Goal: Browse casually: Explore the website without a specific task or goal

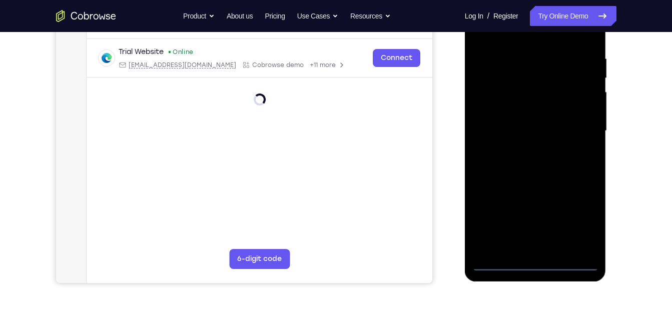
scroll to position [188, 0]
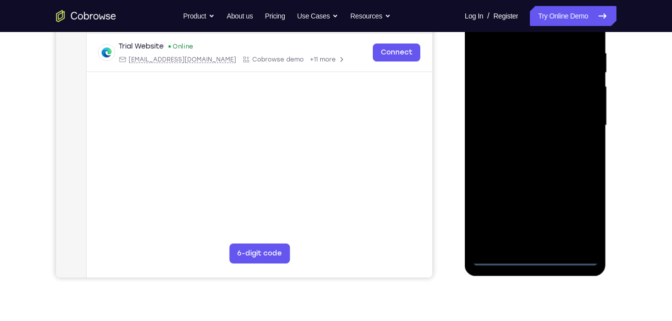
click at [532, 256] on div at bounding box center [535, 125] width 126 height 280
click at [583, 216] on div at bounding box center [535, 125] width 126 height 280
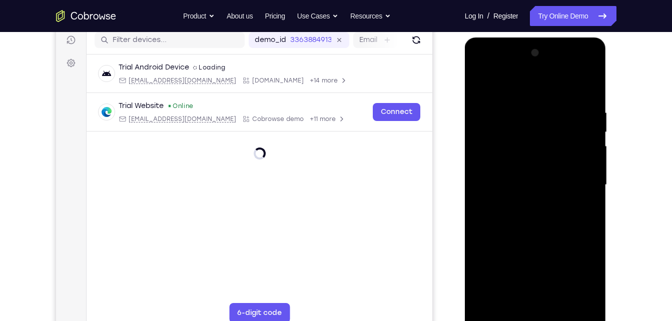
scroll to position [128, 0]
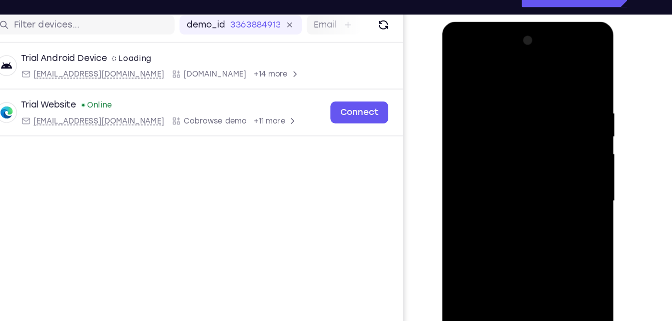
click at [455, 54] on div at bounding box center [513, 169] width 126 height 280
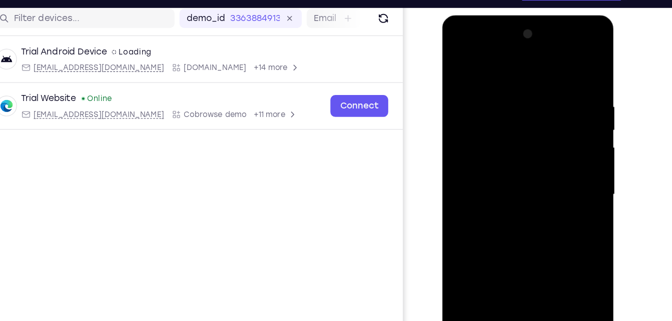
click at [556, 161] on div at bounding box center [513, 163] width 126 height 280
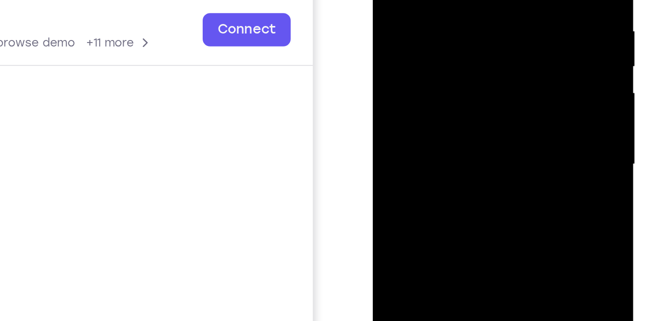
click at [431, 58] on div at bounding box center [443, 39] width 126 height 280
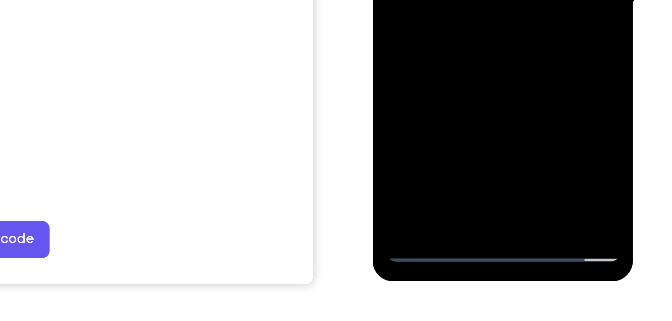
scroll to position [165, 0]
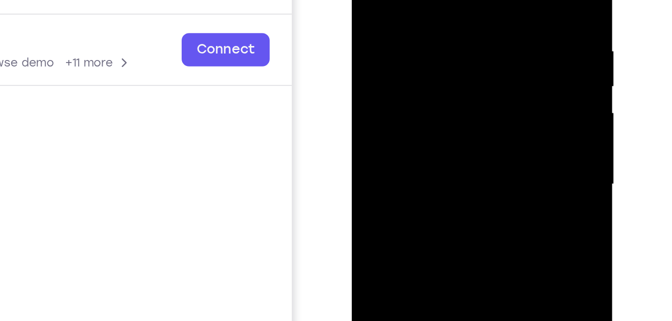
click at [409, 113] on div at bounding box center [422, 60] width 126 height 280
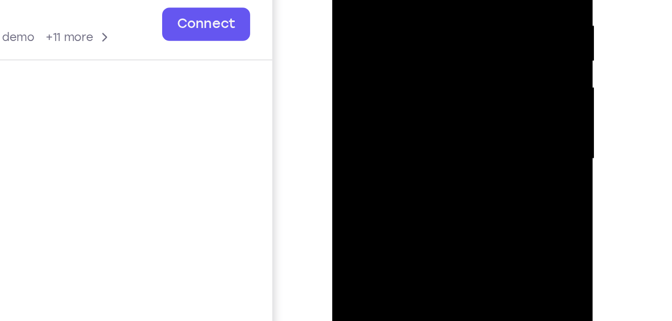
click at [394, 58] on div at bounding box center [403, 34] width 126 height 280
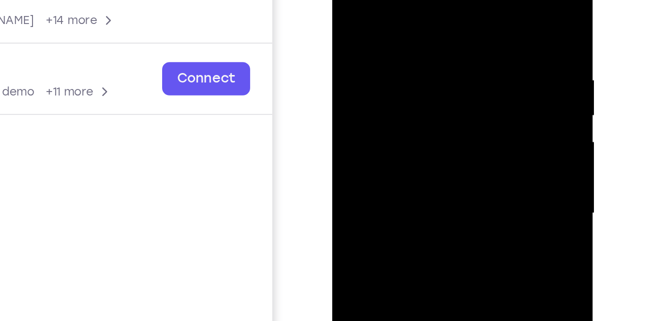
drag, startPoint x: 387, startPoint y: -6, endPoint x: 400, endPoint y: -47, distance: 43.7
click at [400, 0] on div at bounding box center [403, 88] width 126 height 280
click at [364, 0] on div at bounding box center [403, 88] width 126 height 280
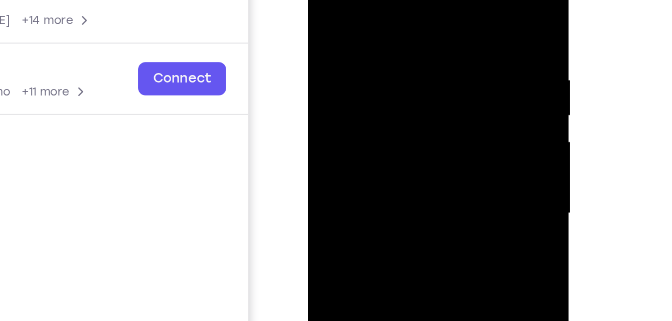
click at [322, 0] on div at bounding box center [379, 88] width 126 height 280
click at [325, 0] on div at bounding box center [379, 88] width 126 height 280
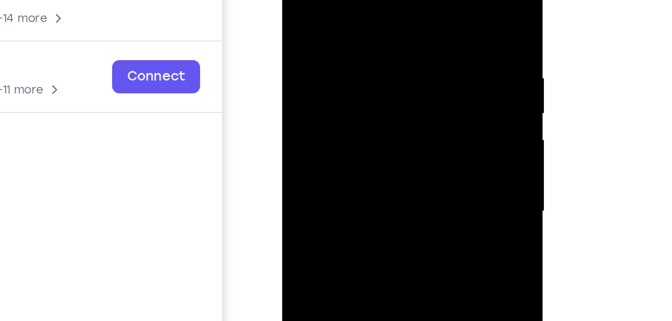
click at [338, 6] on div at bounding box center [353, 86] width 126 height 280
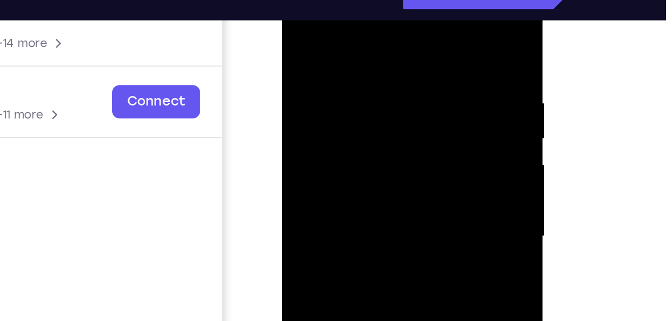
click at [399, 41] on div at bounding box center [353, 111] width 126 height 280
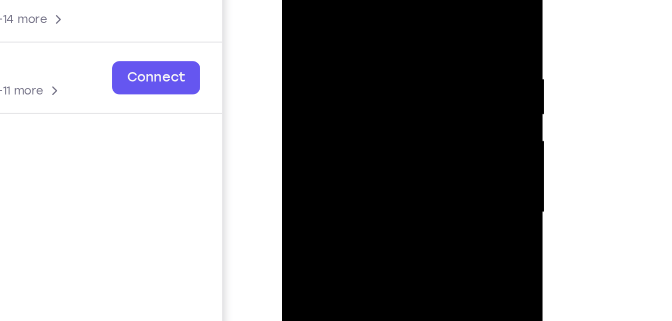
click at [405, 0] on div at bounding box center [353, 87] width 126 height 280
click at [376, 10] on div at bounding box center [353, 87] width 126 height 280
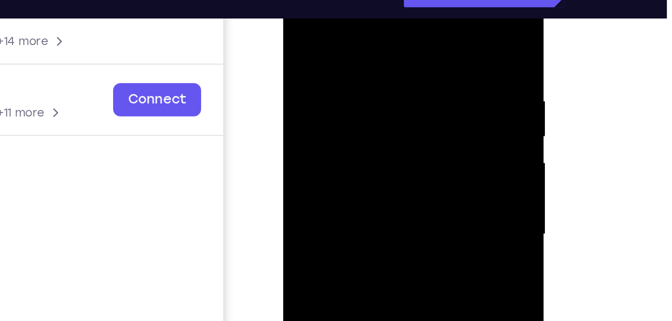
click at [404, 12] on div at bounding box center [354, 110] width 126 height 280
drag, startPoint x: 385, startPoint y: 37, endPoint x: 322, endPoint y: 51, distance: 64.5
click at [322, 51] on div at bounding box center [354, 110] width 126 height 280
drag, startPoint x: 400, startPoint y: 34, endPoint x: 332, endPoint y: 44, distance: 68.9
click at [332, 44] on div at bounding box center [354, 110] width 126 height 280
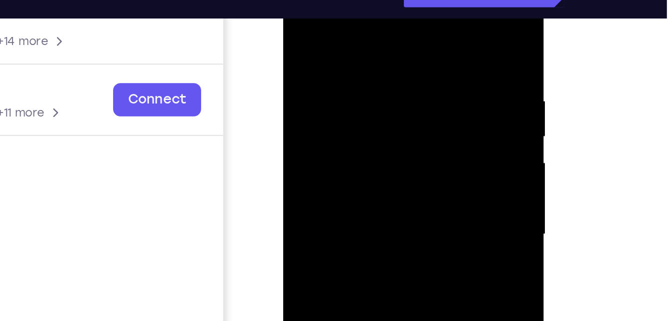
drag, startPoint x: 399, startPoint y: 32, endPoint x: 327, endPoint y: 35, distance: 72.6
click at [327, 35] on div at bounding box center [354, 110] width 126 height 280
drag, startPoint x: 403, startPoint y: 29, endPoint x: 344, endPoint y: 30, distance: 59.1
click at [344, 30] on div at bounding box center [354, 110] width 126 height 280
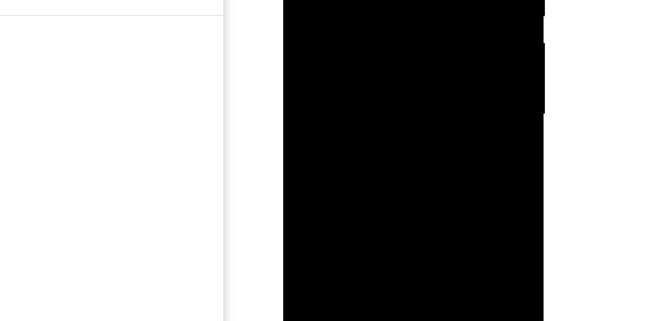
drag, startPoint x: 383, startPoint y: 59, endPoint x: 381, endPoint y: -53, distance: 111.6
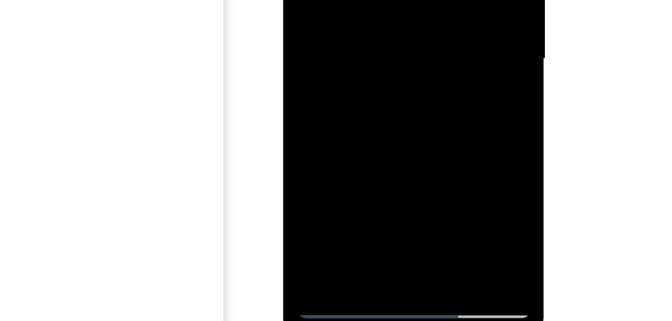
drag, startPoint x: 366, startPoint y: 15, endPoint x: 372, endPoint y: -46, distance: 60.8
drag, startPoint x: 364, startPoint y: 14, endPoint x: 362, endPoint y: 23, distance: 9.2
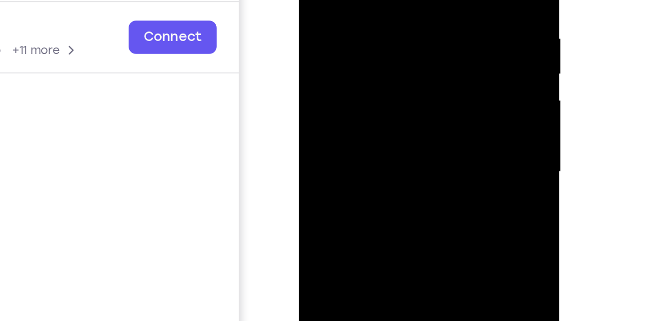
click at [316, 0] on div at bounding box center [369, 47] width 126 height 280
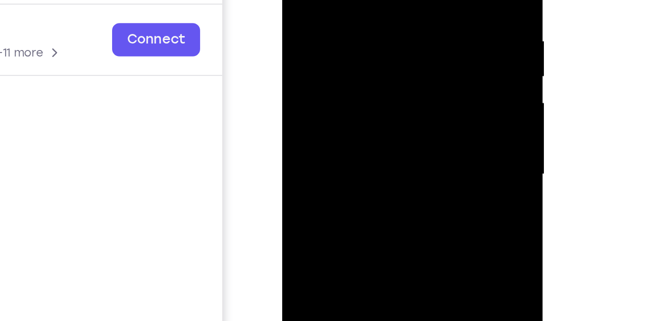
click at [403, 34] on div at bounding box center [353, 49] width 126 height 280
click at [402, 39] on div at bounding box center [353, 49] width 126 height 280
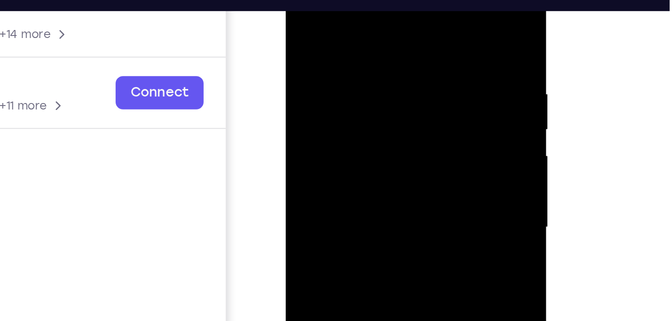
click at [407, 7] on div at bounding box center [356, 102] width 126 height 280
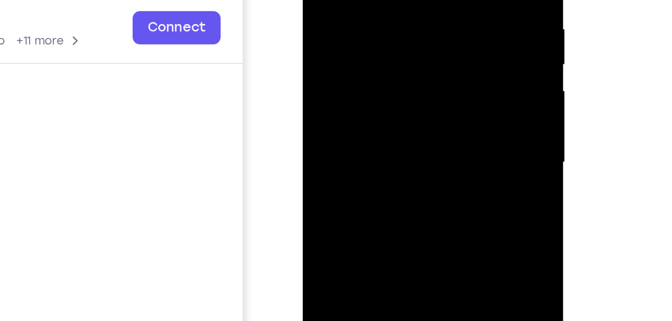
drag, startPoint x: 380, startPoint y: 77, endPoint x: 382, endPoint y: -9, distance: 85.6
click at [382, 0] on div at bounding box center [373, 37] width 126 height 280
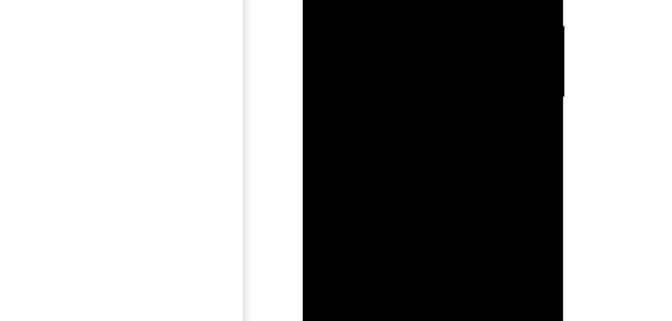
drag, startPoint x: 388, startPoint y: 51, endPoint x: 385, endPoint y: 84, distance: 33.2
drag, startPoint x: 413, startPoint y: -16, endPoint x: 415, endPoint y: 15, distance: 30.6
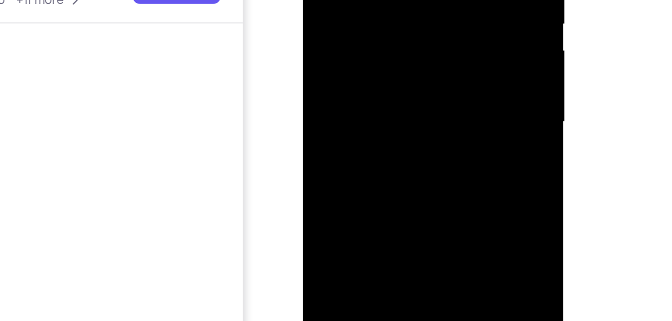
drag, startPoint x: 408, startPoint y: 60, endPoint x: 419, endPoint y: -18, distance: 78.3
drag, startPoint x: 408, startPoint y: 95, endPoint x: 414, endPoint y: -41, distance: 135.7
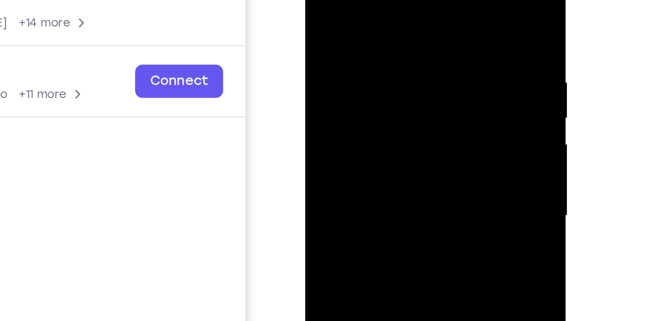
click at [430, 40] on div at bounding box center [376, 91] width 126 height 280
click at [323, 0] on div at bounding box center [376, 91] width 126 height 280
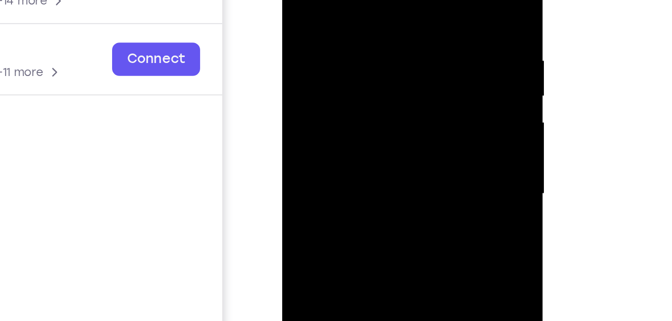
drag, startPoint x: 355, startPoint y: 5, endPoint x: 360, endPoint y: 142, distance: 137.2
click at [360, 142] on div at bounding box center [353, 69] width 126 height 280
drag, startPoint x: 395, startPoint y: 6, endPoint x: 380, endPoint y: 100, distance: 94.8
click at [380, 100] on div at bounding box center [353, 69] width 126 height 280
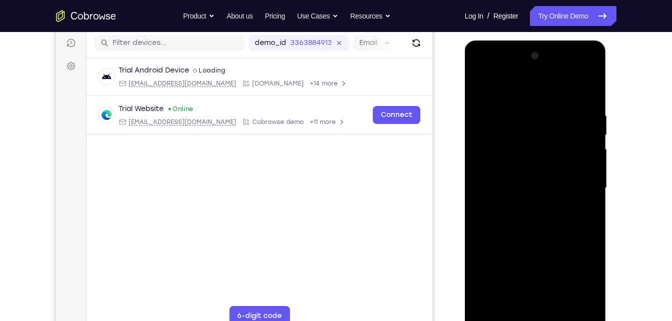
scroll to position [121, 0]
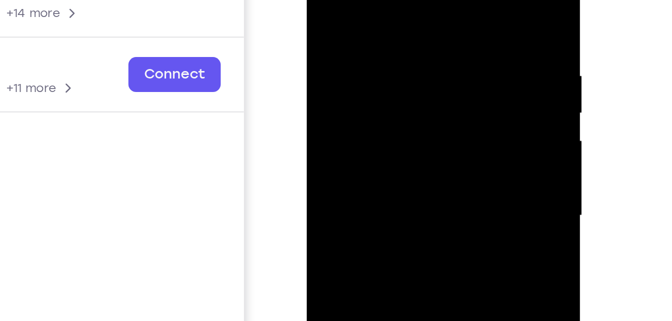
click at [367, 4] on div at bounding box center [377, 78] width 126 height 280
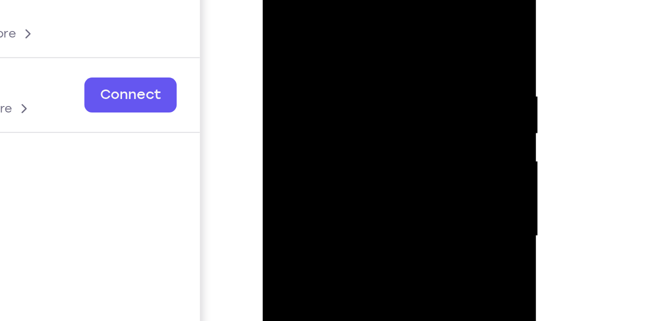
click at [382, 27] on div at bounding box center [334, 98] width 126 height 280
click at [384, 1] on div at bounding box center [334, 98] width 126 height 280
drag, startPoint x: 372, startPoint y: 24, endPoint x: 295, endPoint y: 14, distance: 77.7
click at [295, 14] on div at bounding box center [334, 98] width 126 height 280
drag, startPoint x: 379, startPoint y: 20, endPoint x: 316, endPoint y: 15, distance: 63.7
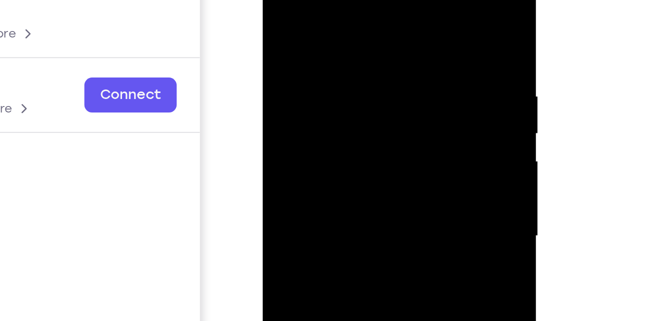
click at [316, 15] on div at bounding box center [334, 98] width 126 height 280
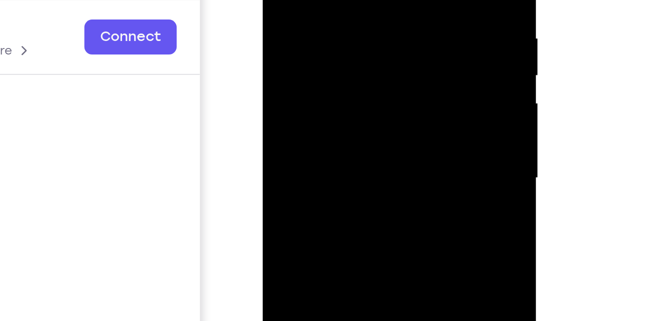
drag, startPoint x: 368, startPoint y: -38, endPoint x: 287, endPoint y: -45, distance: 80.9
click at [287, 0] on div at bounding box center [334, 40] width 126 height 280
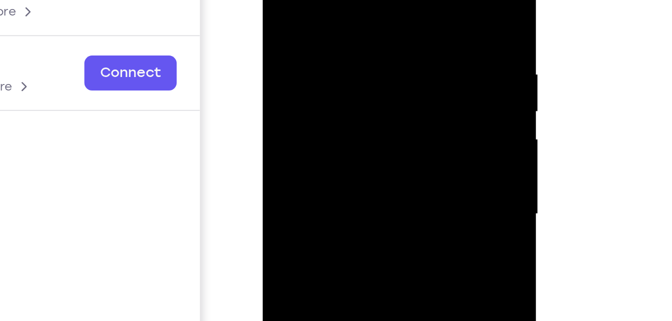
drag, startPoint x: 375, startPoint y: -8, endPoint x: 288, endPoint y: -17, distance: 87.5
click at [288, 0] on div at bounding box center [334, 76] width 126 height 280
drag, startPoint x: 310, startPoint y: -7, endPoint x: 407, endPoint y: -14, distance: 96.8
click at [406, 0] on html "Online web based iOS Simulators and Android Emulators. Run iPhone, iPad, Mobile…" at bounding box center [334, 78] width 143 height 300
drag, startPoint x: 383, startPoint y: 2, endPoint x: 304, endPoint y: -4, distance: 79.2
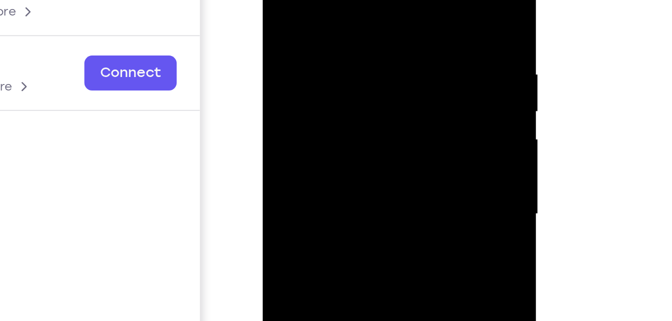
click at [304, 0] on div at bounding box center [334, 76] width 126 height 280
drag, startPoint x: 390, startPoint y: -2, endPoint x: 324, endPoint y: -9, distance: 66.4
click at [324, 0] on div at bounding box center [334, 76] width 126 height 280
drag, startPoint x: 392, startPoint y: -11, endPoint x: 336, endPoint y: -13, distance: 56.6
click at [336, 0] on div at bounding box center [334, 76] width 126 height 280
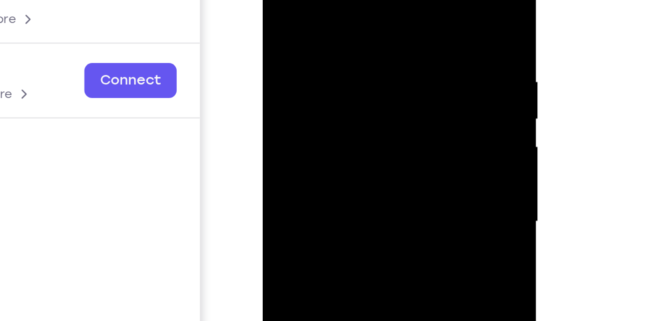
drag, startPoint x: 384, startPoint y: 5, endPoint x: 344, endPoint y: 8, distance: 40.6
click at [344, 8] on div at bounding box center [334, 83] width 126 height 280
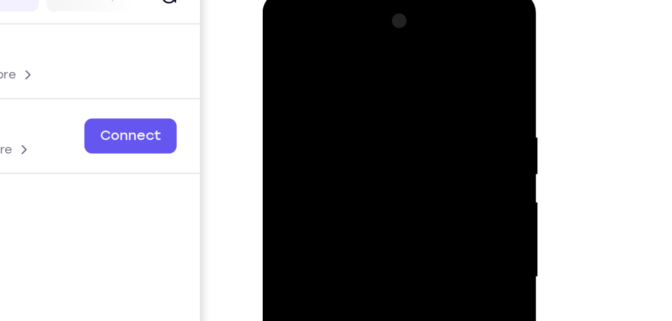
drag, startPoint x: 381, startPoint y: 59, endPoint x: 289, endPoint y: 59, distance: 92.1
click at [289, 59] on div at bounding box center [334, 139] width 126 height 280
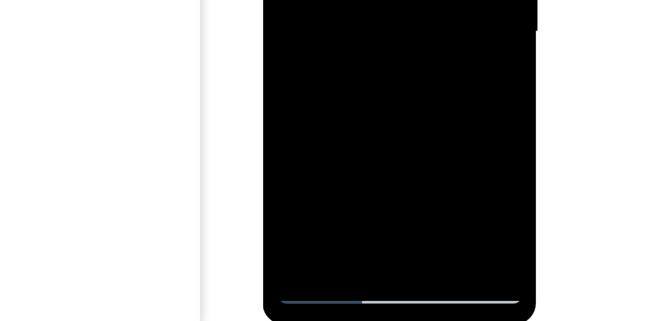
scroll to position [144, 0]
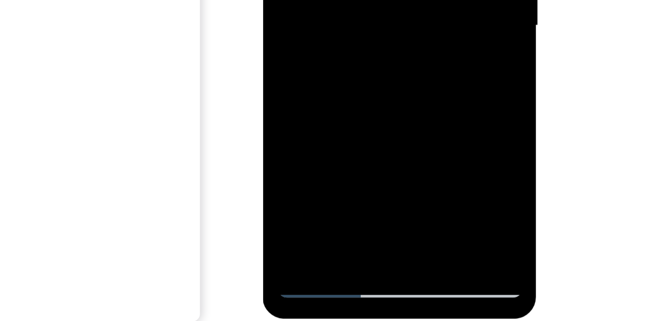
drag, startPoint x: 345, startPoint y: -19, endPoint x: 349, endPoint y: -100, distance: 81.2
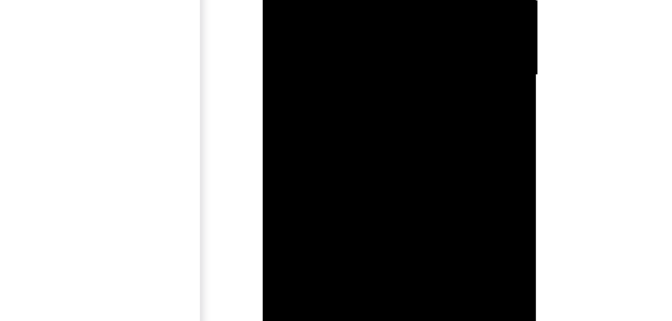
drag, startPoint x: 344, startPoint y: -5, endPoint x: 339, endPoint y: -86, distance: 81.2
drag, startPoint x: 350, startPoint y: 30, endPoint x: 352, endPoint y: -28, distance: 57.6
drag, startPoint x: 352, startPoint y: 20, endPoint x: 355, endPoint y: 5, distance: 14.9
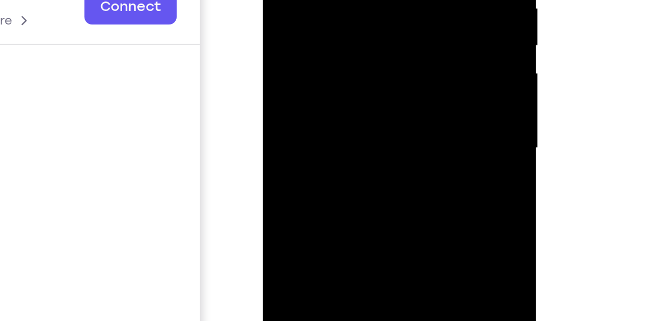
click at [389, 6] on div at bounding box center [334, 10] width 126 height 280
drag, startPoint x: 356, startPoint y: -7, endPoint x: 357, endPoint y: 17, distance: 23.0
click at [357, 17] on div at bounding box center [334, 10] width 126 height 280
drag, startPoint x: 357, startPoint y: 61, endPoint x: 364, endPoint y: -34, distance: 95.3
click at [364, 0] on div at bounding box center [334, 10] width 126 height 280
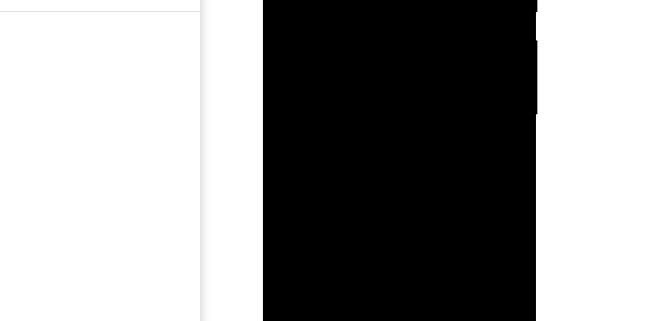
drag, startPoint x: 351, startPoint y: 41, endPoint x: 352, endPoint y: -54, distance: 94.6
drag, startPoint x: 353, startPoint y: 30, endPoint x: 347, endPoint y: 59, distance: 29.1
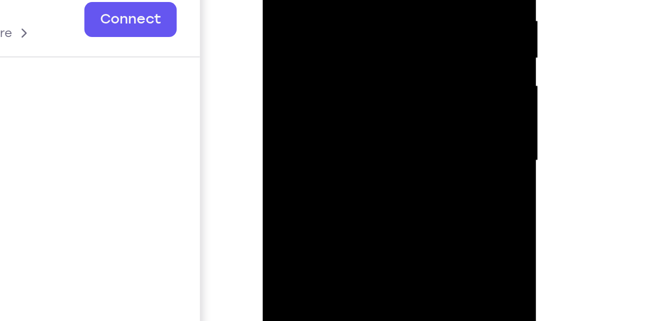
click at [390, 0] on div at bounding box center [334, 22] width 126 height 280
click at [389, 0] on div at bounding box center [334, 22] width 126 height 280
drag, startPoint x: 343, startPoint y: 63, endPoint x: 364, endPoint y: -40, distance: 104.8
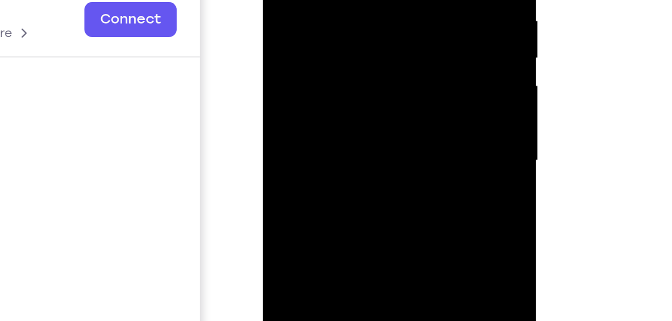
click at [364, 0] on div at bounding box center [334, 22] width 126 height 280
drag, startPoint x: 340, startPoint y: 64, endPoint x: 370, endPoint y: -31, distance: 99.2
click at [370, 0] on div at bounding box center [334, 22] width 126 height 280
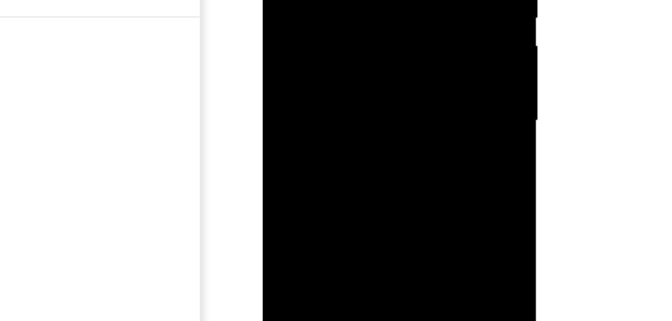
drag, startPoint x: 341, startPoint y: 27, endPoint x: 349, endPoint y: -34, distance: 61.0
drag, startPoint x: 345, startPoint y: 36, endPoint x: 351, endPoint y: -6, distance: 41.5
drag, startPoint x: 348, startPoint y: -45, endPoint x: 351, endPoint y: -70, distance: 25.2
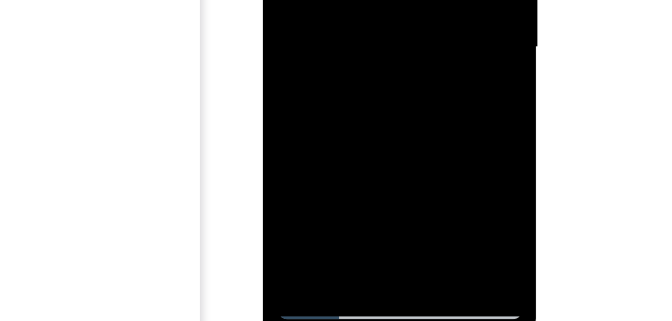
drag, startPoint x: 349, startPoint y: -11, endPoint x: 358, endPoint y: -69, distance: 58.2
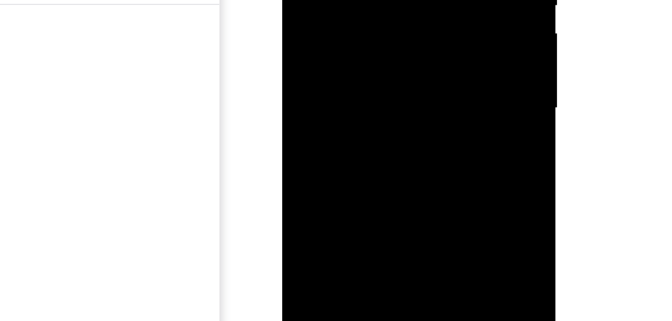
drag, startPoint x: 378, startPoint y: -11, endPoint x: 390, endPoint y: -58, distance: 48.9
drag, startPoint x: 392, startPoint y: 58, endPoint x: 397, endPoint y: 25, distance: 33.3
drag, startPoint x: 389, startPoint y: 41, endPoint x: 383, endPoint y: 13, distance: 28.6
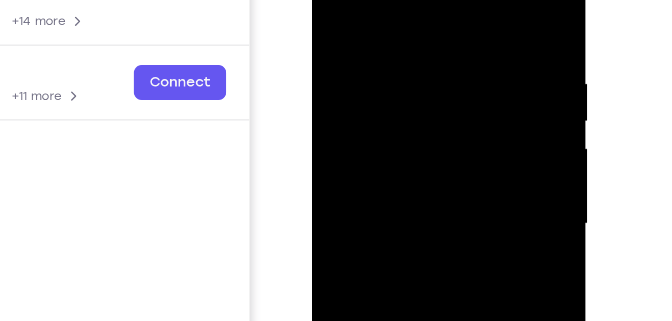
click at [343, 0] on div at bounding box center [383, 85] width 126 height 280
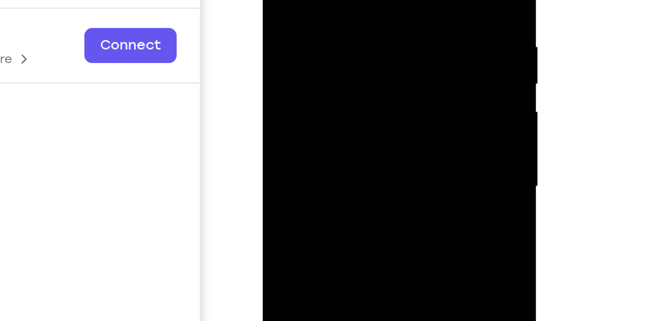
click at [380, 53] on div at bounding box center [334, 48] width 126 height 280
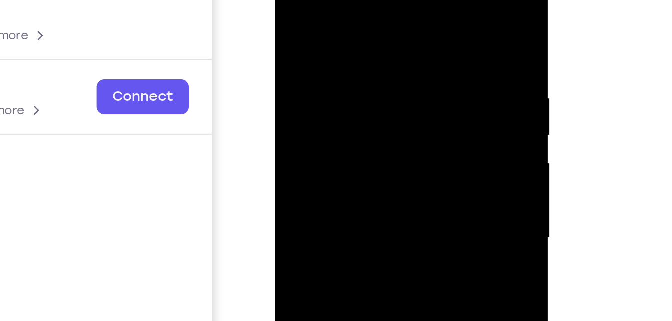
click at [291, 0] on div at bounding box center [345, 100] width 126 height 280
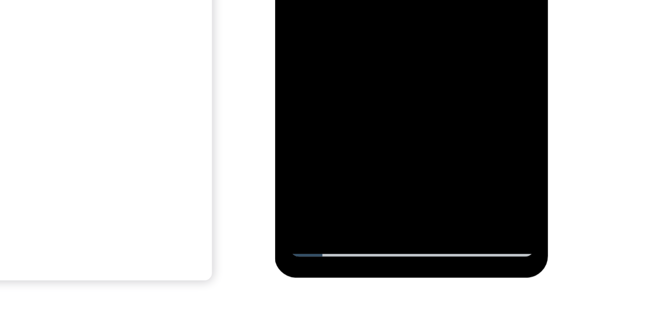
scroll to position [166, 0]
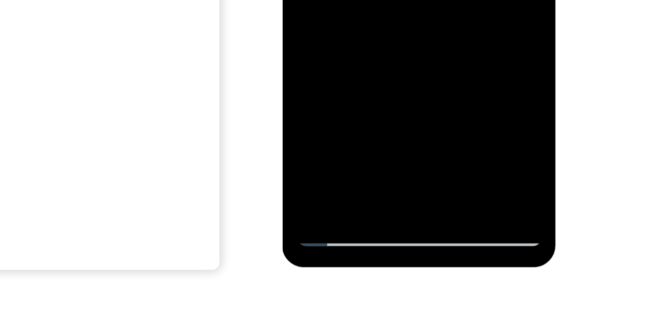
scroll to position [172, 0]
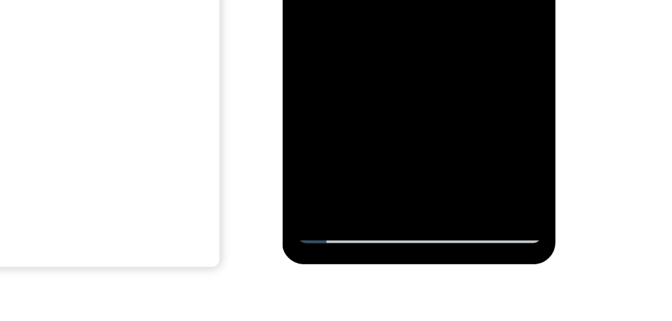
drag, startPoint x: 334, startPoint y: -53, endPoint x: 365, endPoint y: -97, distance: 54.6
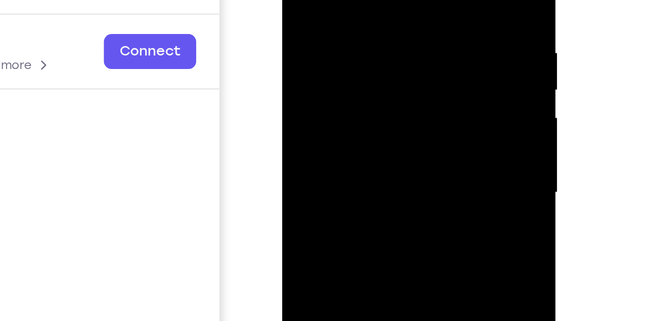
click at [302, 8] on div at bounding box center [353, 54] width 126 height 280
click at [348, 0] on div at bounding box center [353, 54] width 126 height 280
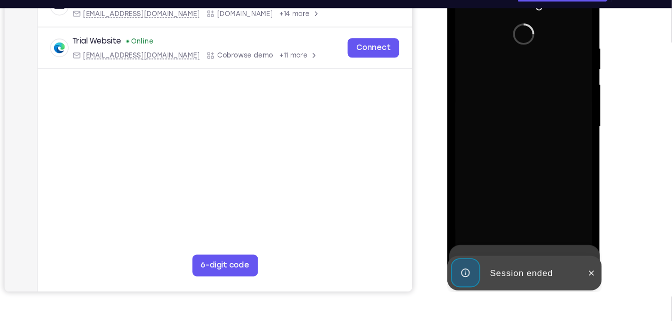
scroll to position [172, 0]
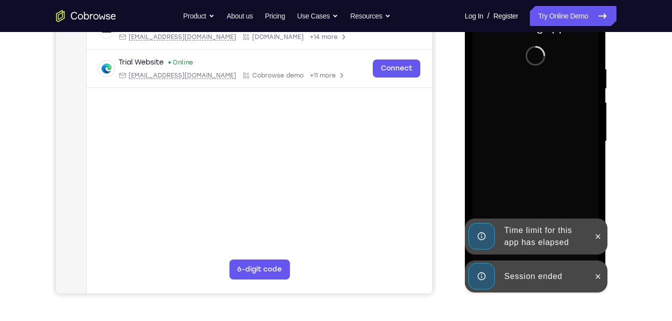
click at [600, 285] on div at bounding box center [598, 277] width 16 height 32
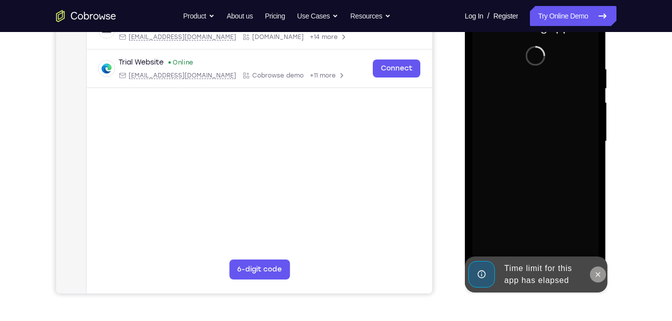
click at [596, 234] on div "Online web based iOS Simulators and Android Emulators. Run iPhone, iPad, Mobile…" at bounding box center [536, 144] width 143 height 300
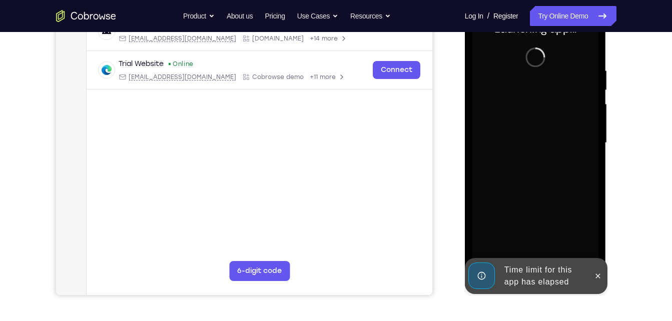
scroll to position [171, 0]
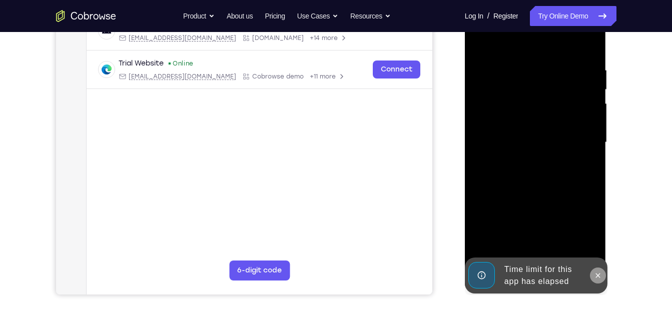
click at [597, 278] on icon at bounding box center [598, 276] width 8 height 8
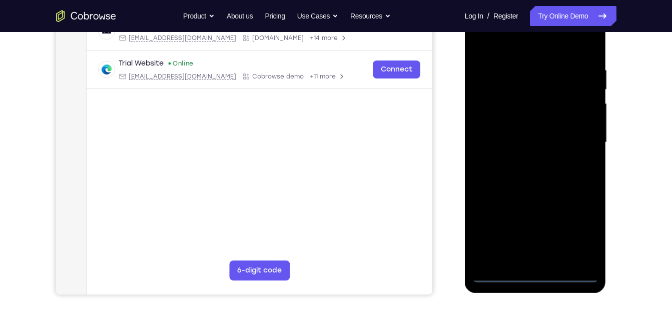
scroll to position [189, 0]
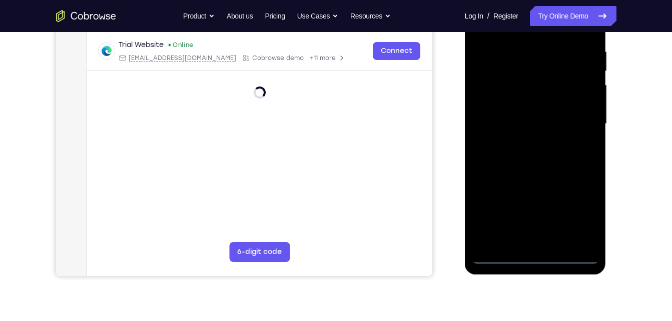
click at [529, 264] on div at bounding box center [535, 124] width 126 height 280
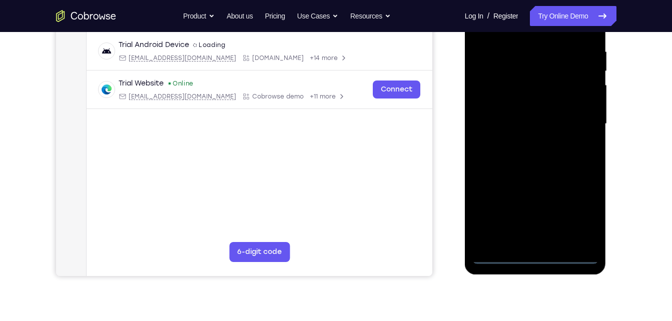
click at [582, 223] on div at bounding box center [535, 124] width 126 height 280
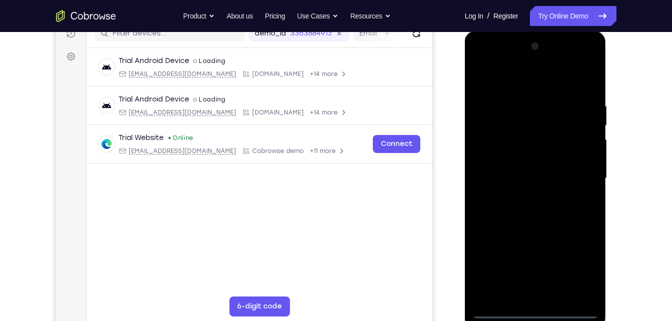
scroll to position [134, 0]
click at [484, 64] on div at bounding box center [535, 179] width 126 height 280
click at [583, 177] on div at bounding box center [535, 179] width 126 height 280
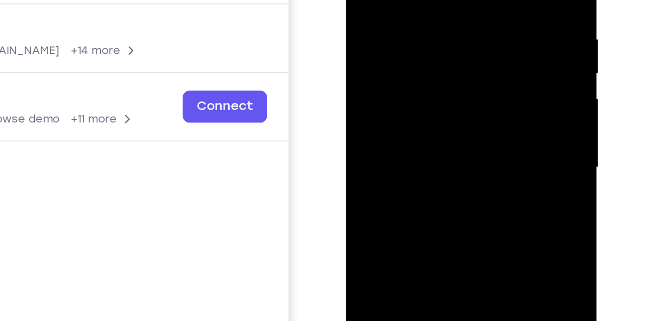
click at [405, 73] on div at bounding box center [417, 53] width 126 height 280
click at [397, 41] on div at bounding box center [417, 53] width 126 height 280
click at [392, 35] on div at bounding box center [417, 53] width 126 height 280
click at [392, 54] on div at bounding box center [417, 53] width 126 height 280
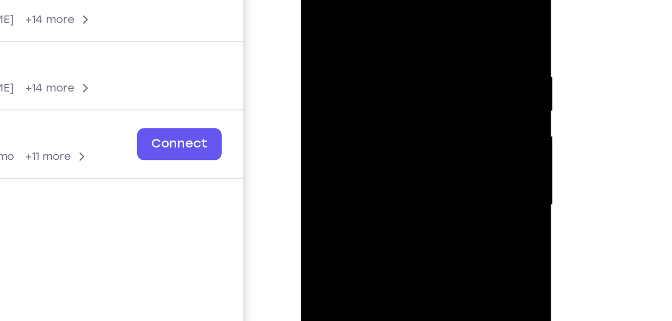
click at [368, 132] on div at bounding box center [371, 91] width 126 height 280
drag, startPoint x: 366, startPoint y: -1, endPoint x: 370, endPoint y: -46, distance: 45.2
click at [370, 0] on div at bounding box center [371, 91] width 126 height 280
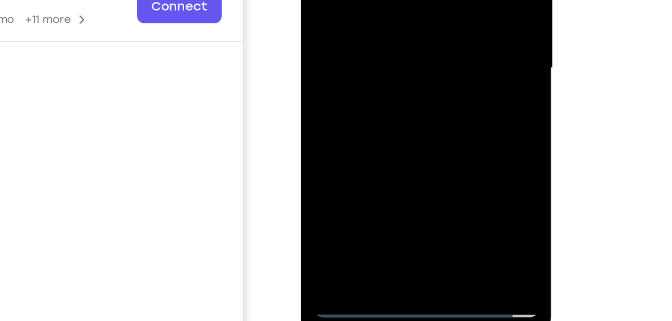
scroll to position [146, 0]
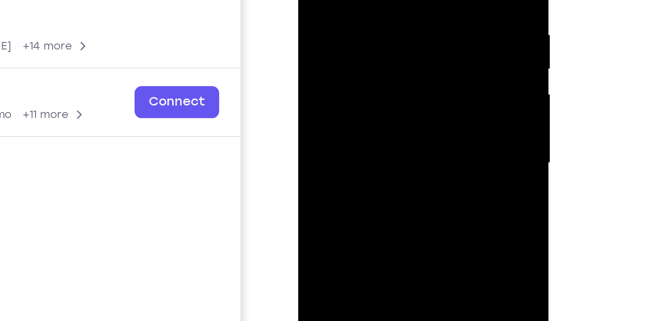
click at [366, 105] on div at bounding box center [369, 49] width 126 height 280
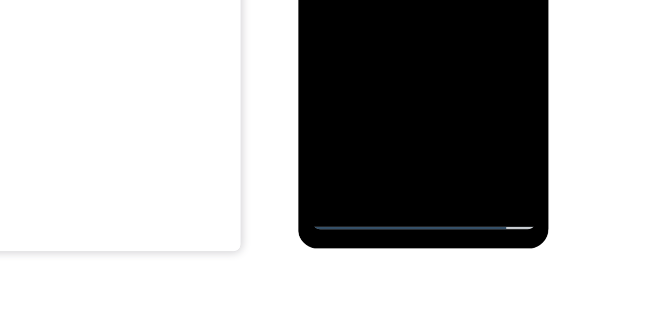
scroll to position [184, 0]
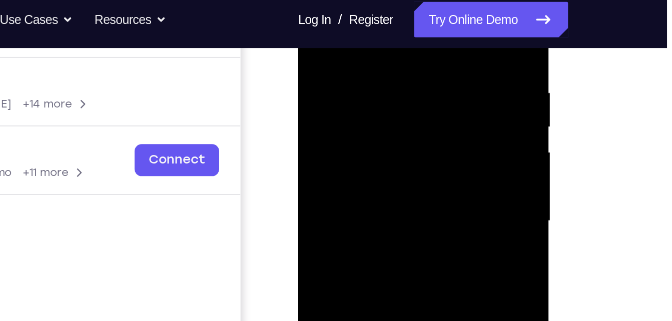
click at [395, 43] on div at bounding box center [369, 107] width 126 height 280
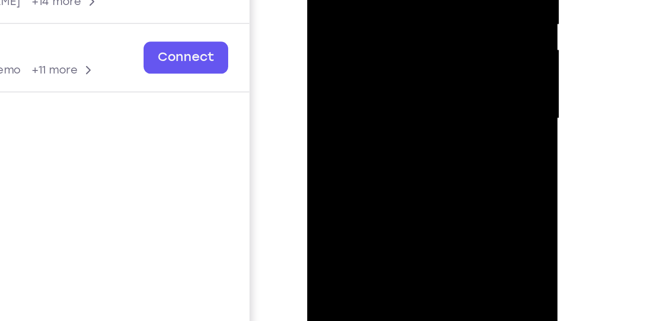
click at [382, 0] on div at bounding box center [378, 4] width 126 height 280
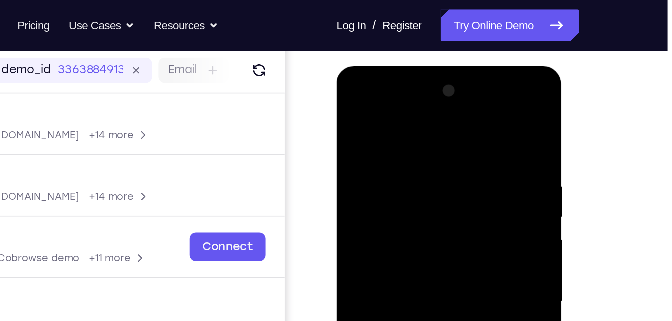
scroll to position [123, 0]
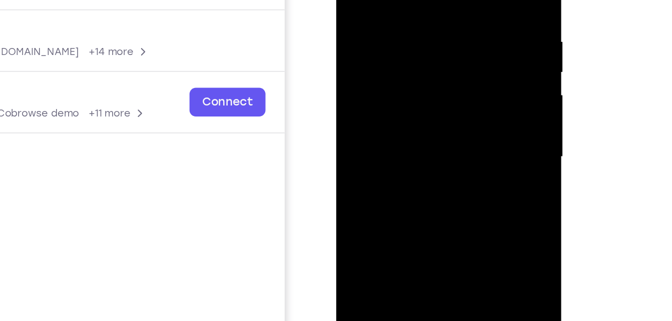
click at [358, 72] on div at bounding box center [407, 69] width 126 height 280
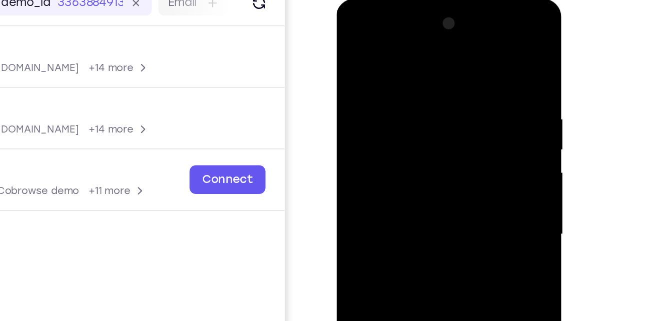
scroll to position [109, 0]
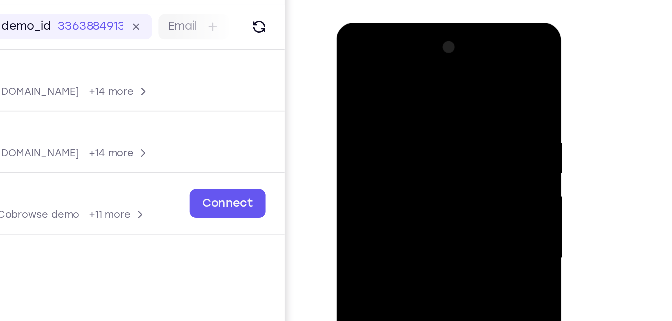
click at [462, 43] on div at bounding box center [407, 171] width 126 height 280
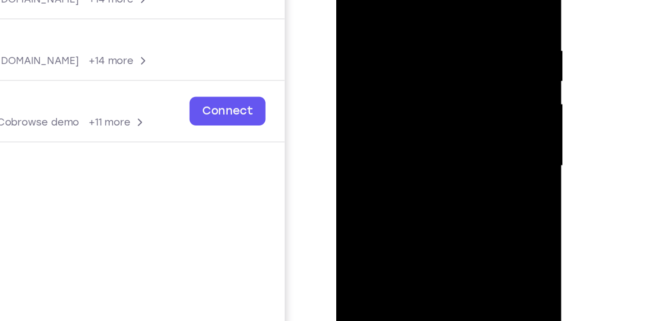
click at [450, 78] on div at bounding box center [407, 78] width 126 height 280
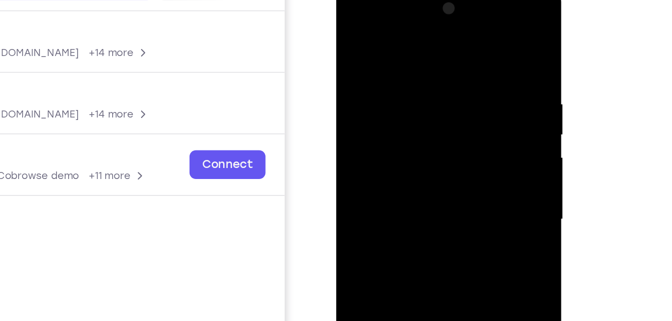
click at [446, 100] on div at bounding box center [407, 132] width 126 height 280
click at [351, 96] on div at bounding box center [407, 132] width 126 height 280
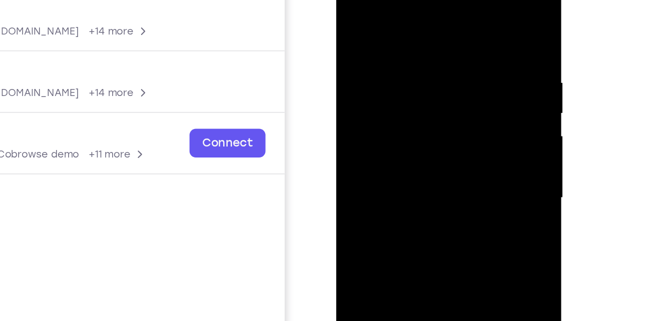
click at [449, 80] on div at bounding box center [407, 110] width 126 height 280
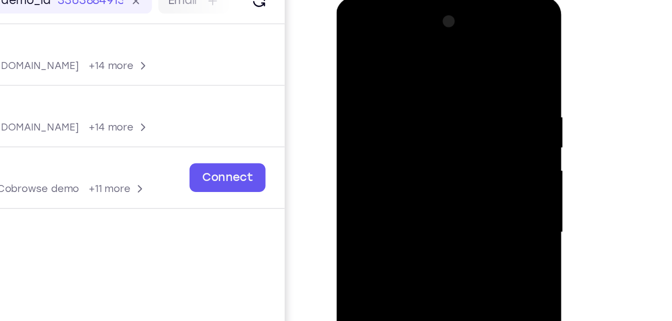
click at [358, 83] on div at bounding box center [407, 145] width 126 height 280
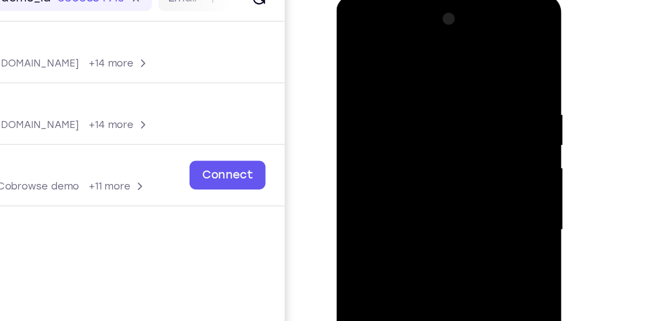
click at [451, 72] on div at bounding box center [407, 142] width 126 height 280
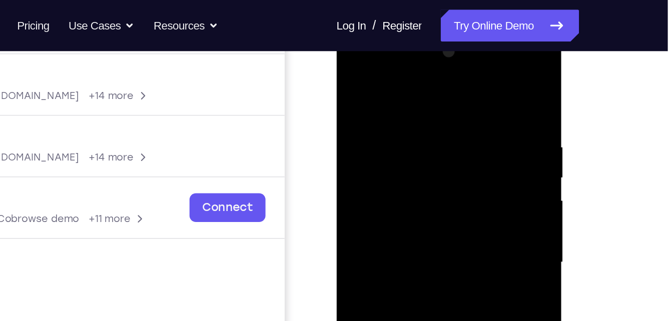
scroll to position [148, 0]
click at [461, 49] on div at bounding box center [407, 175] width 126 height 280
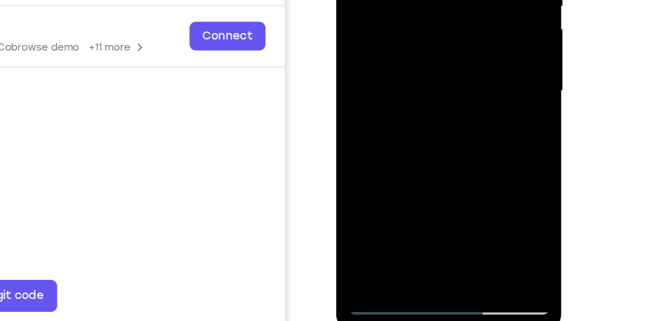
click at [452, 120] on div at bounding box center [407, 3] width 126 height 280
click at [464, 111] on div at bounding box center [407, 3] width 126 height 280
drag, startPoint x: 395, startPoint y: 92, endPoint x: 359, endPoint y: -39, distance: 135.0
click at [359, 0] on div at bounding box center [407, 3] width 126 height 280
drag, startPoint x: 405, startPoint y: 33, endPoint x: 406, endPoint y: 55, distance: 22.1
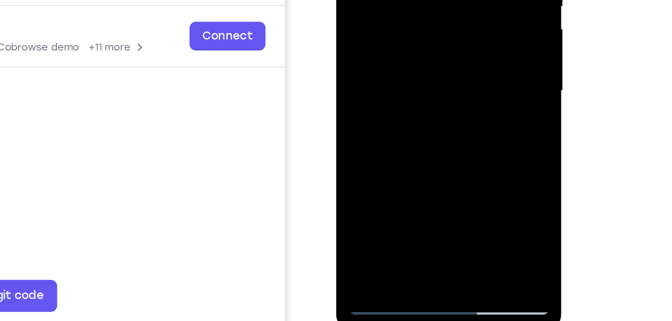
click at [406, 55] on div at bounding box center [407, 3] width 126 height 280
click at [377, 0] on div at bounding box center [407, 3] width 126 height 280
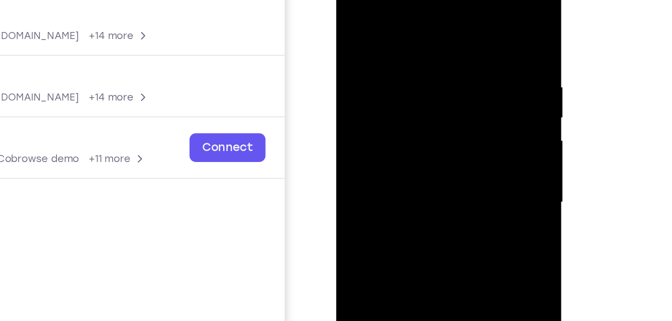
drag, startPoint x: 442, startPoint y: 54, endPoint x: 461, endPoint y: 120, distance: 68.4
click at [461, 120] on div at bounding box center [407, 115] width 126 height 280
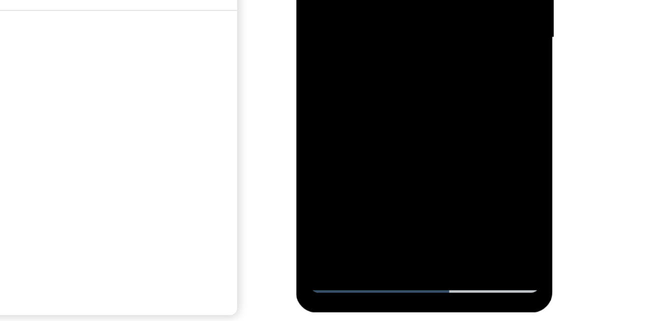
scroll to position [153, 0]
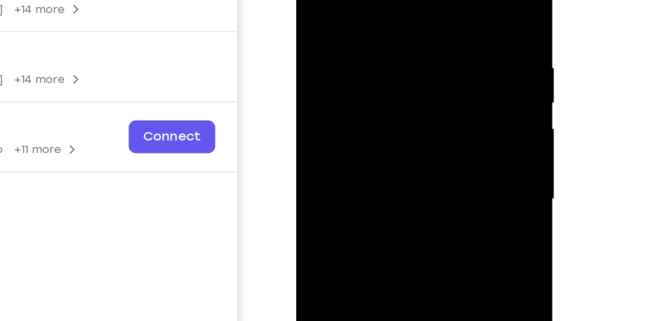
click at [315, 0] on div at bounding box center [367, 78] width 126 height 280
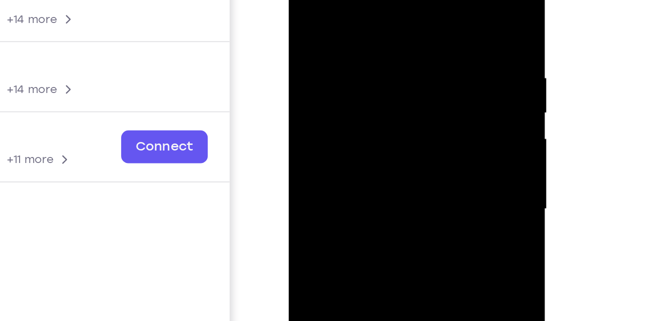
drag, startPoint x: 391, startPoint y: 13, endPoint x: 332, endPoint y: 16, distance: 58.6
click at [332, 16] on div at bounding box center [359, 88] width 126 height 280
drag, startPoint x: 319, startPoint y: 7, endPoint x: 396, endPoint y: -5, distance: 77.9
click at [396, 0] on div at bounding box center [359, 88] width 126 height 280
click at [339, 9] on div at bounding box center [359, 88] width 126 height 280
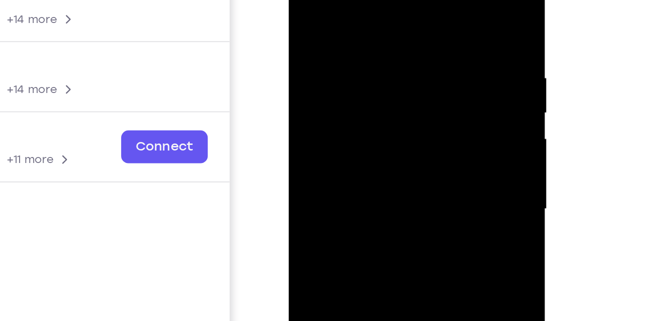
click at [414, 0] on div at bounding box center [359, 88] width 126 height 280
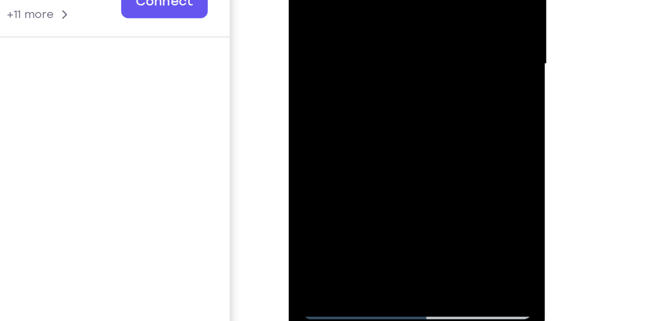
drag, startPoint x: 367, startPoint y: -26, endPoint x: 374, endPoint y: -69, distance: 44.1
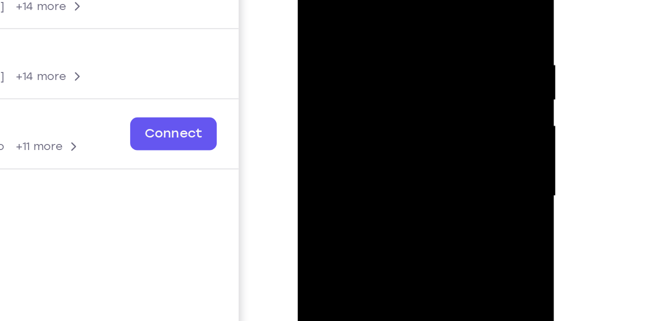
click at [325, 0] on div at bounding box center [368, 76] width 126 height 280
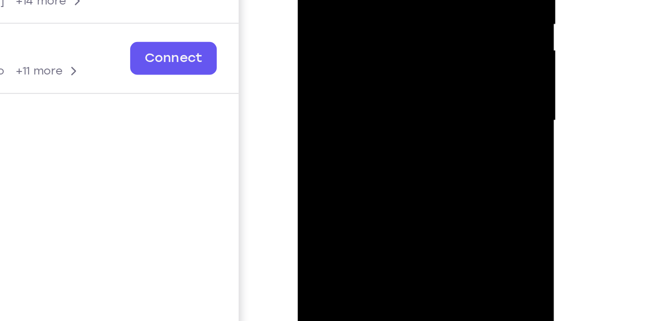
drag, startPoint x: 402, startPoint y: 87, endPoint x: 407, endPoint y: 55, distance: 32.3
click at [407, 55] on div at bounding box center [368, 0] width 126 height 280
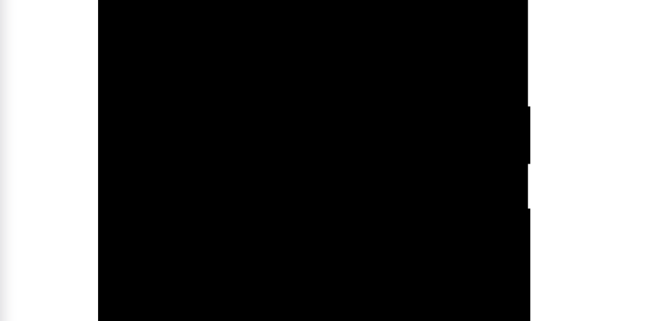
drag, startPoint x: 188, startPoint y: -49, endPoint x: 186, endPoint y: -16, distance: 32.6
click at [186, 0] on div at bounding box center [168, 24] width 126 height 280
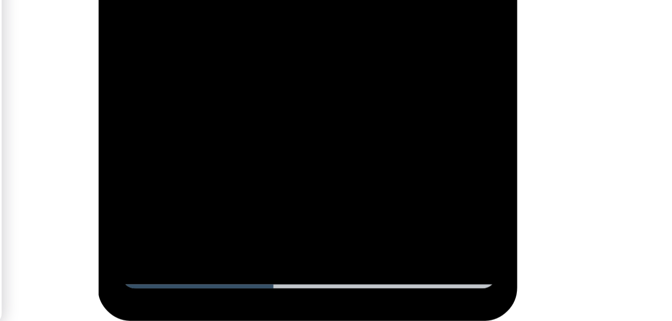
drag, startPoint x: 191, startPoint y: -321, endPoint x: 194, endPoint y: -335, distance: 14.9
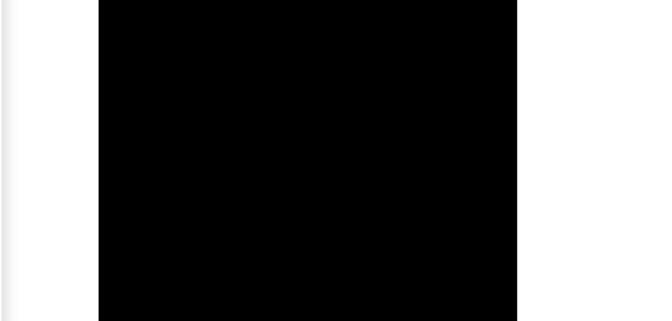
click at [182, 0] on div at bounding box center [169, 45] width 126 height 280
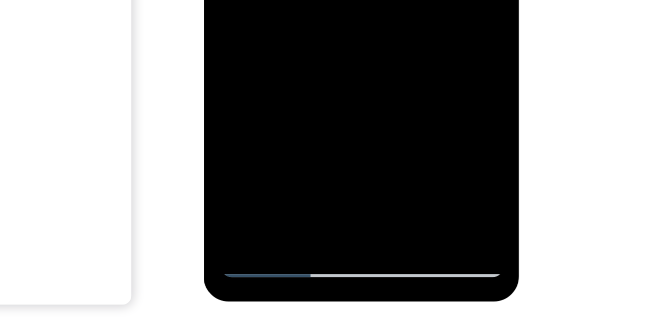
drag, startPoint x: 283, startPoint y: -126, endPoint x: 287, endPoint y: -164, distance: 38.2
drag, startPoint x: 286, startPoint y: -128, endPoint x: 285, endPoint y: -168, distance: 40.5
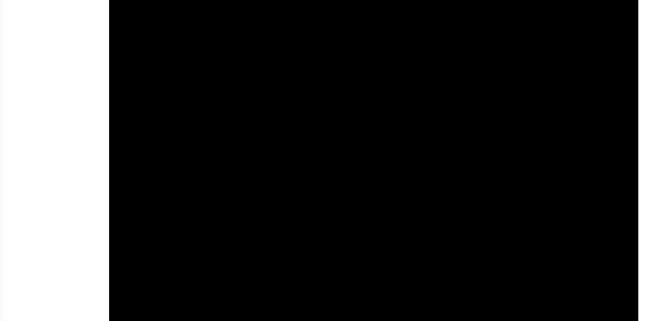
drag, startPoint x: 193, startPoint y: -478, endPoint x: 188, endPoint y: -408, distance: 70.2
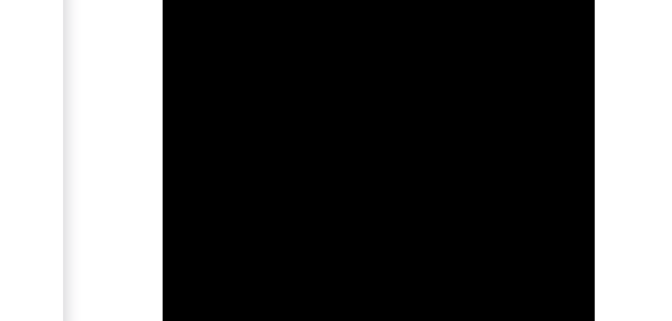
drag, startPoint x: 241, startPoint y: -310, endPoint x: 243, endPoint y: -279, distance: 30.6
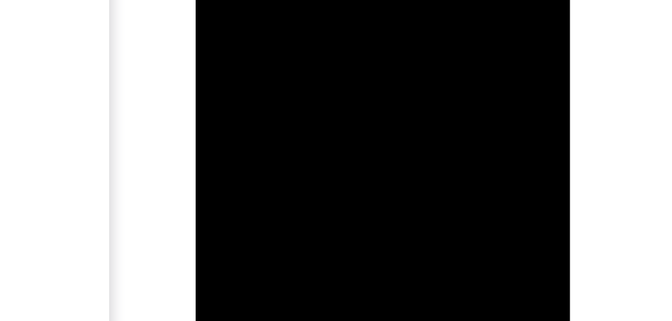
drag, startPoint x: 288, startPoint y: -205, endPoint x: 287, endPoint y: -170, distance: 34.6
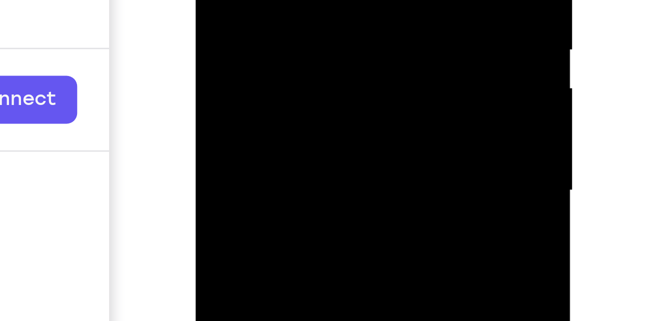
drag, startPoint x: 272, startPoint y: -93, endPoint x: 264, endPoint y: -64, distance: 29.8
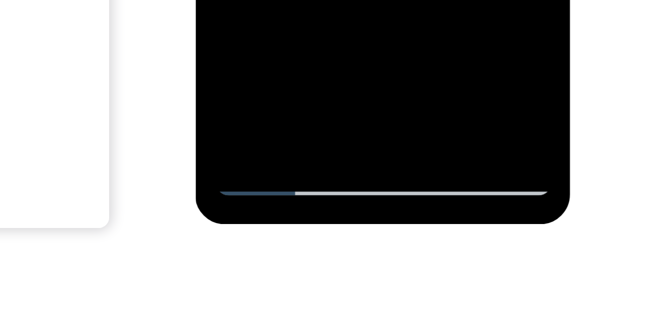
scroll to position [180, 0]
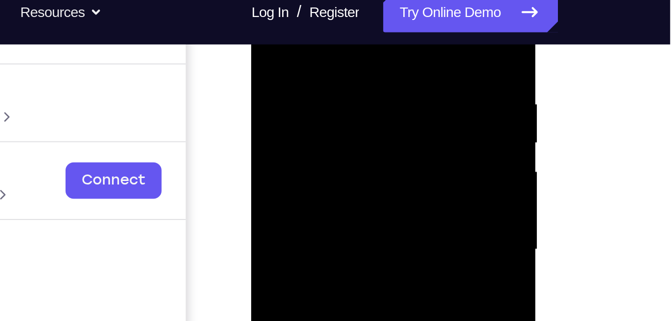
drag, startPoint x: 316, startPoint y: 16, endPoint x: 311, endPoint y: 45, distance: 29.9
click at [311, 45] on div at bounding box center [322, 100] width 126 height 280
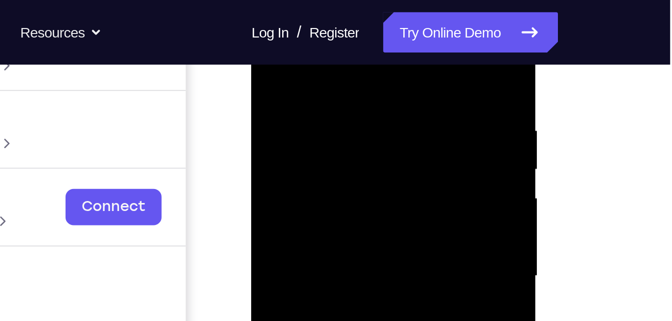
scroll to position [170, 0]
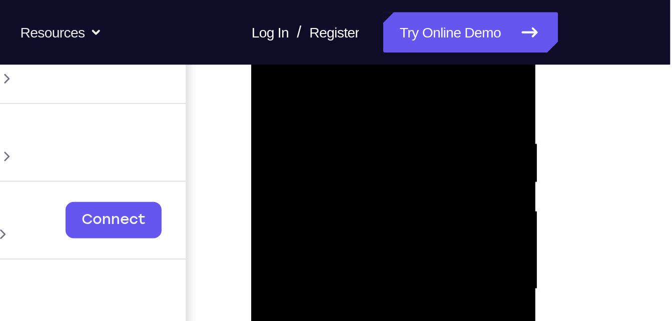
click at [314, 38] on div at bounding box center [322, 139] width 126 height 280
click at [352, 71] on div at bounding box center [322, 139] width 126 height 280
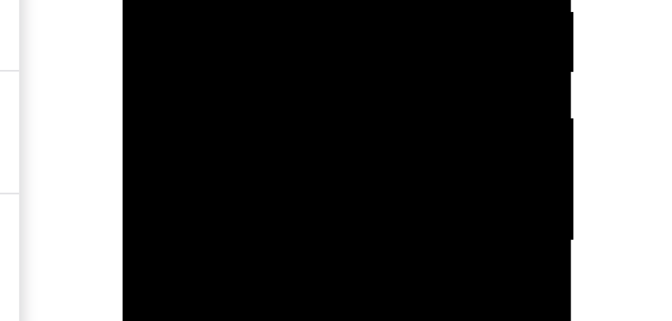
drag, startPoint x: 196, startPoint y: -110, endPoint x: 194, endPoint y: -95, distance: 15.7
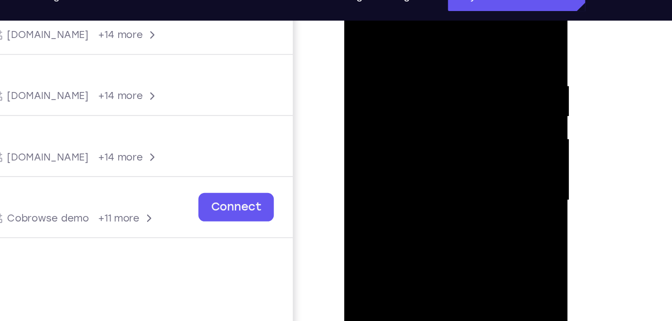
scroll to position [151, 0]
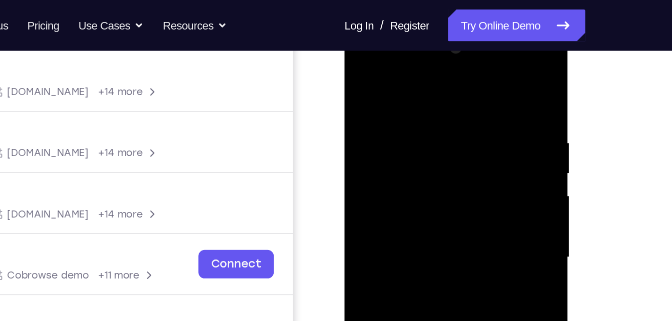
click at [361, 51] on div at bounding box center [415, 171] width 126 height 280
click at [368, 63] on div at bounding box center [415, 171] width 126 height 280
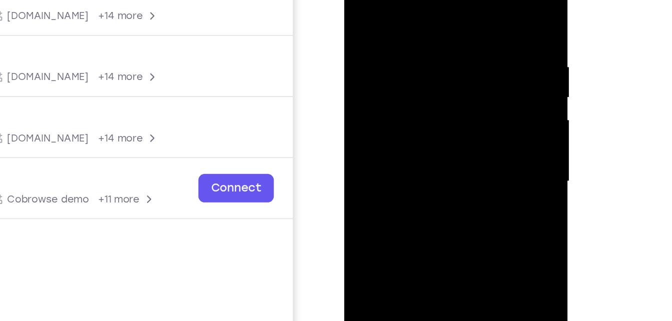
click at [459, 92] on div at bounding box center [415, 95] width 126 height 280
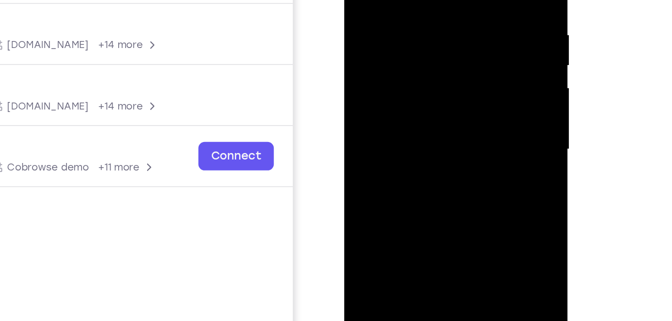
click at [405, 82] on div at bounding box center [415, 63] width 126 height 280
click at [380, 57] on div at bounding box center [415, 63] width 126 height 280
click at [385, 42] on div at bounding box center [415, 63] width 126 height 280
click at [385, 69] on div at bounding box center [415, 63] width 126 height 280
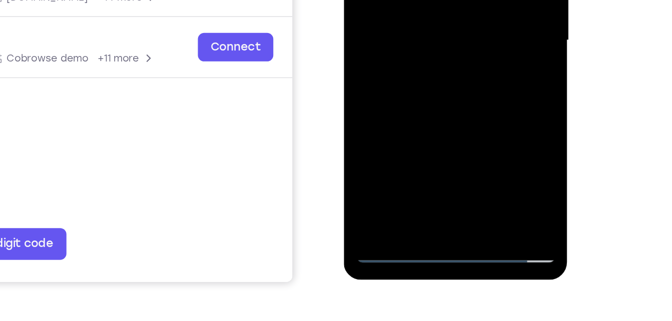
scroll to position [169, 0]
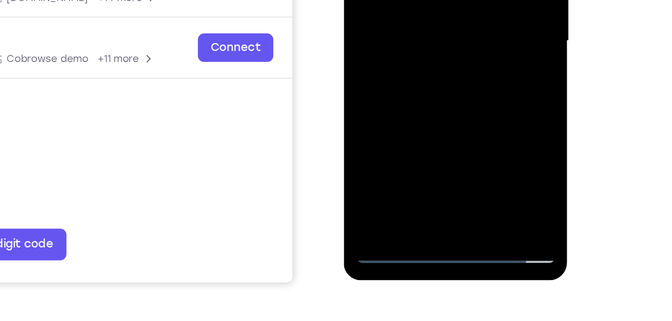
scroll to position [174, 0]
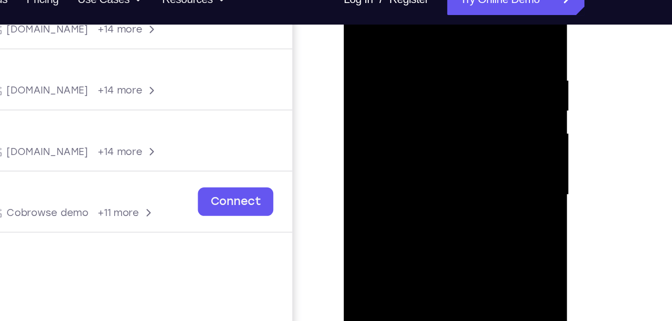
drag, startPoint x: 415, startPoint y: 22, endPoint x: 428, endPoint y: -38, distance: 60.6
click at [428, 0] on div at bounding box center [415, 110] width 142 height 298
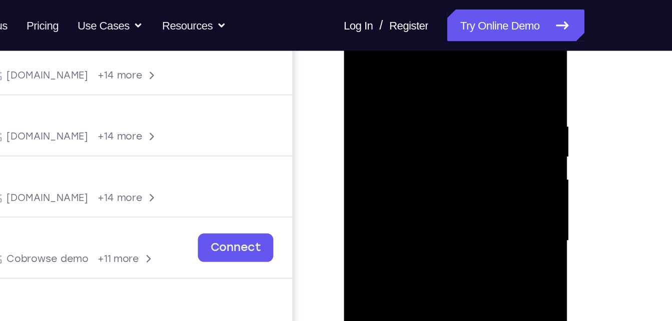
scroll to position [160, 0]
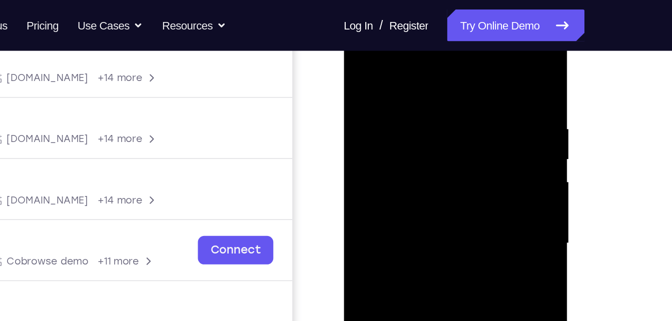
drag, startPoint x: 417, startPoint y: 62, endPoint x: 442, endPoint y: -20, distance: 85.6
click at [442, 10] on html "Online web based iOS Simulators and Android Emulators. Run iPhone, iPad, Mobile…" at bounding box center [415, 160] width 143 height 300
click at [414, 58] on div at bounding box center [414, 157] width 126 height 280
drag, startPoint x: 424, startPoint y: 103, endPoint x: 412, endPoint y: 141, distance: 40.4
click at [412, 141] on div at bounding box center [414, 157] width 126 height 280
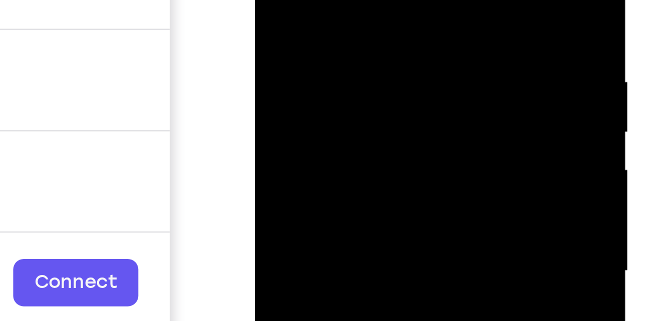
click at [328, 23] on div at bounding box center [326, 32] width 126 height 280
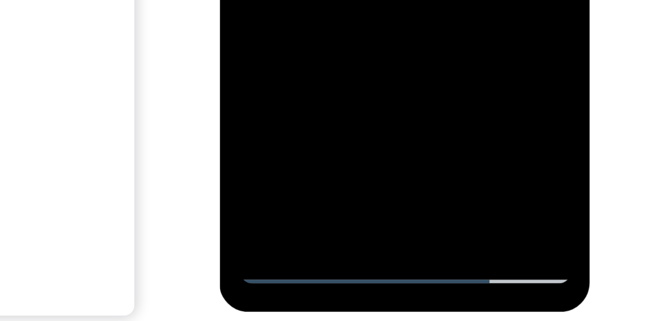
drag, startPoint x: 303, startPoint y: -239, endPoint x: 301, endPoint y: -248, distance: 8.9
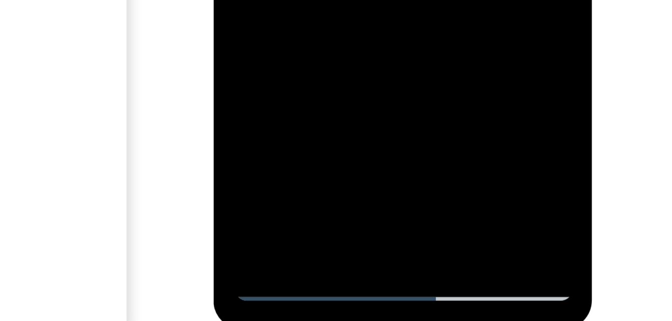
drag, startPoint x: 324, startPoint y: -227, endPoint x: 325, endPoint y: -248, distance: 21.0
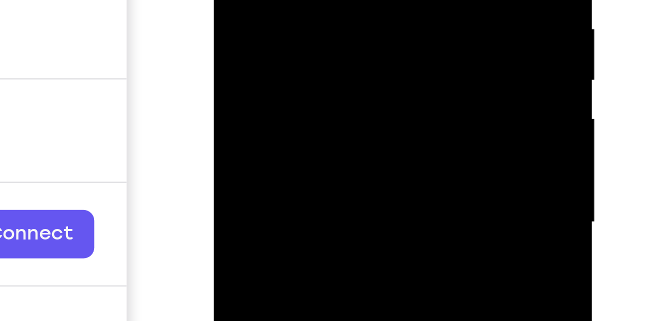
drag, startPoint x: 290, startPoint y: -69, endPoint x: 289, endPoint y: -59, distance: 9.6
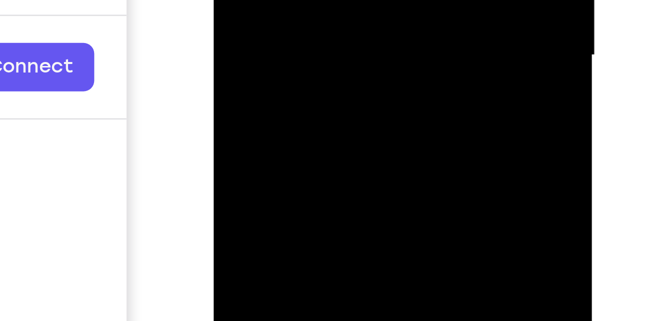
drag, startPoint x: 306, startPoint y: -145, endPoint x: 311, endPoint y: -176, distance: 31.4
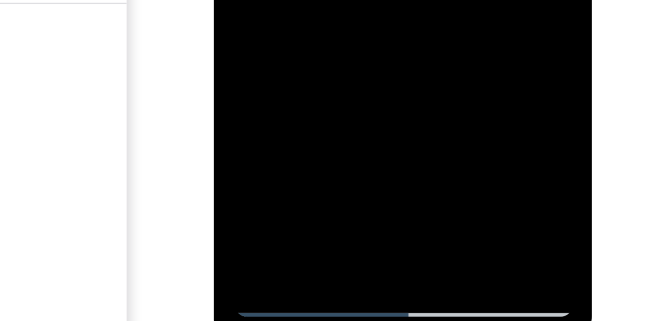
drag, startPoint x: 274, startPoint y: -226, endPoint x: 312, endPoint y: -229, distance: 38.1
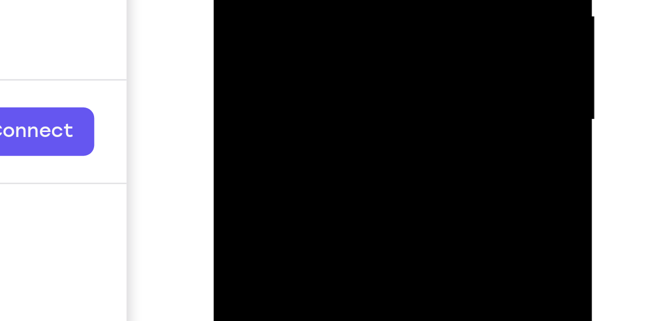
drag, startPoint x: 328, startPoint y: -79, endPoint x: 333, endPoint y: -105, distance: 27.0
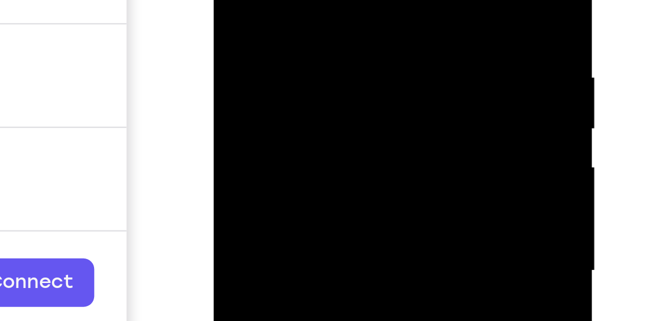
drag, startPoint x: 299, startPoint y: -50, endPoint x: 293, endPoint y: -13, distance: 37.0
click at [293, 0] on div at bounding box center [284, 22] width 126 height 280
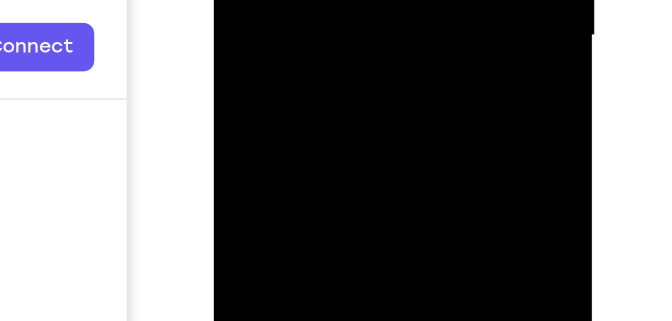
drag, startPoint x: 302, startPoint y: -140, endPoint x: 311, endPoint y: -163, distance: 24.7
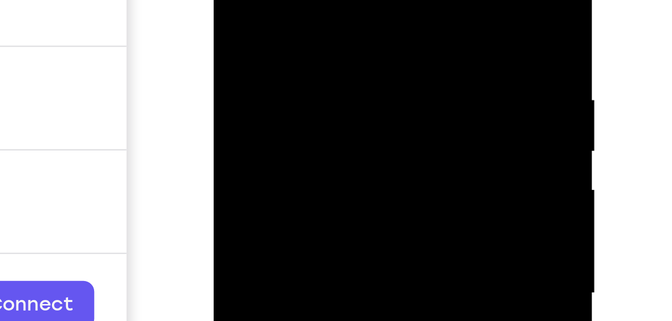
drag, startPoint x: 247, startPoint y: -25, endPoint x: 243, endPoint y: -3, distance: 22.3
click at [243, 0] on div at bounding box center [284, 45] width 126 height 280
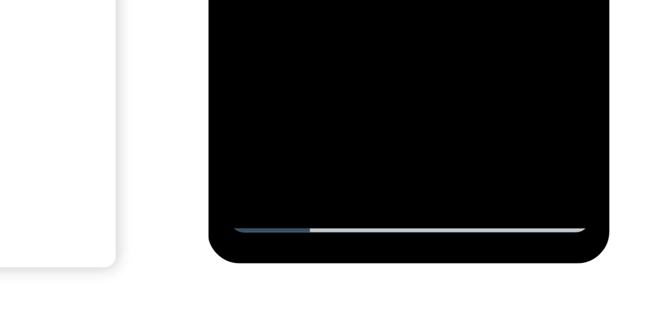
scroll to position [163, 0]
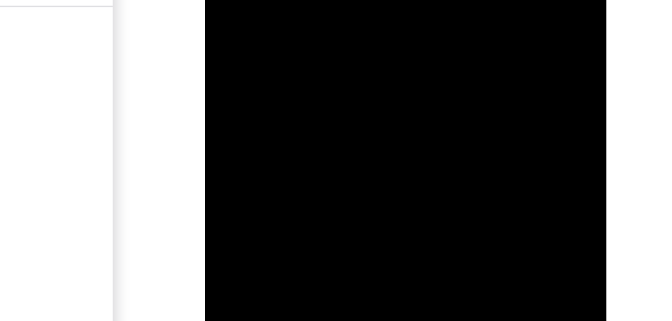
drag, startPoint x: 291, startPoint y: -231, endPoint x: 301, endPoint y: -251, distance: 21.9
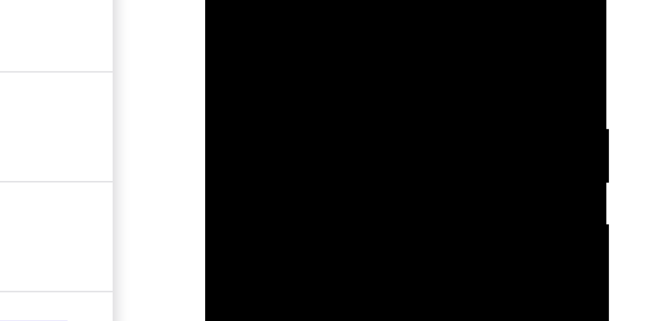
drag, startPoint x: 290, startPoint y: 6, endPoint x: 290, endPoint y: 23, distance: 17.0
click at [290, 23] on div at bounding box center [276, 62] width 126 height 280
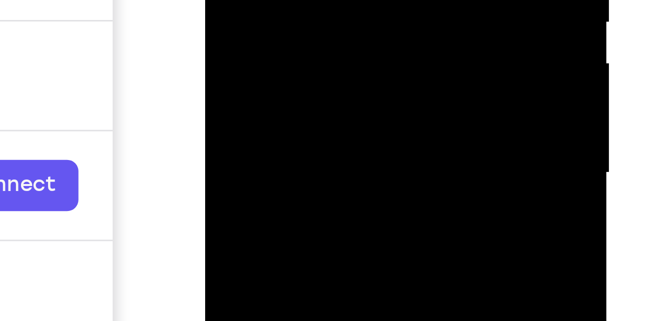
drag, startPoint x: 298, startPoint y: -84, endPoint x: 303, endPoint y: -113, distance: 29.4
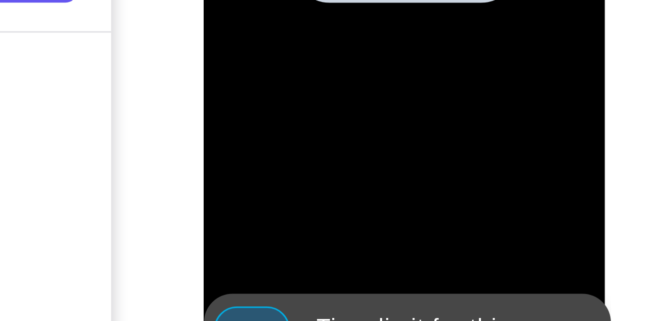
scroll to position [162, 0]
